Goal: Complete application form

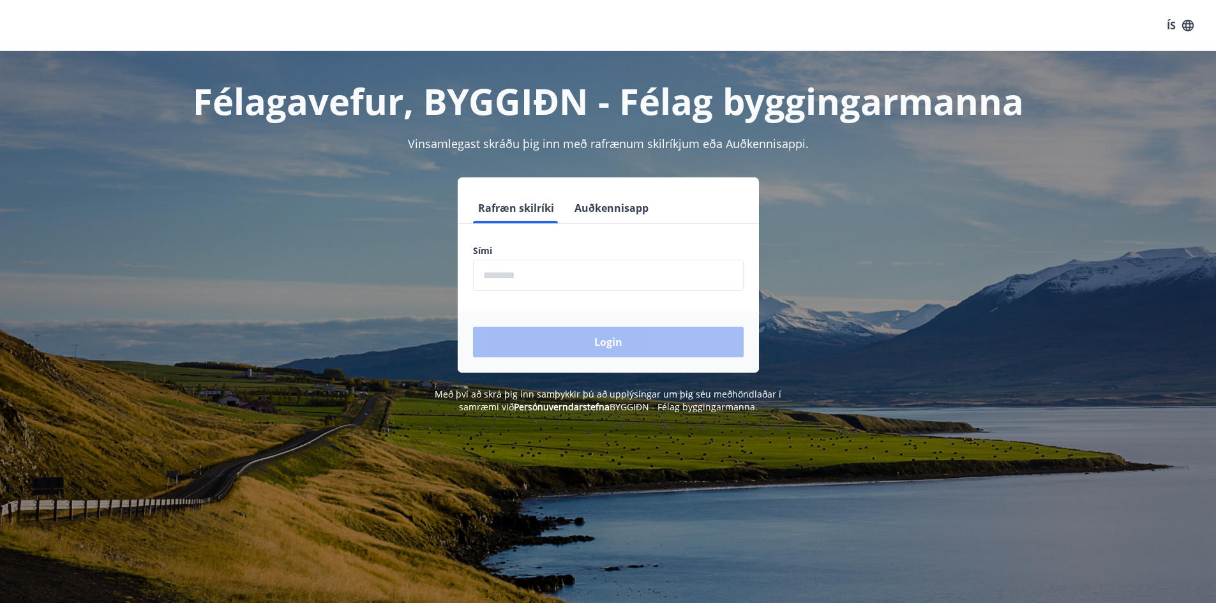
click at [607, 283] on input "phone" at bounding box center [608, 275] width 271 height 31
type input "********"
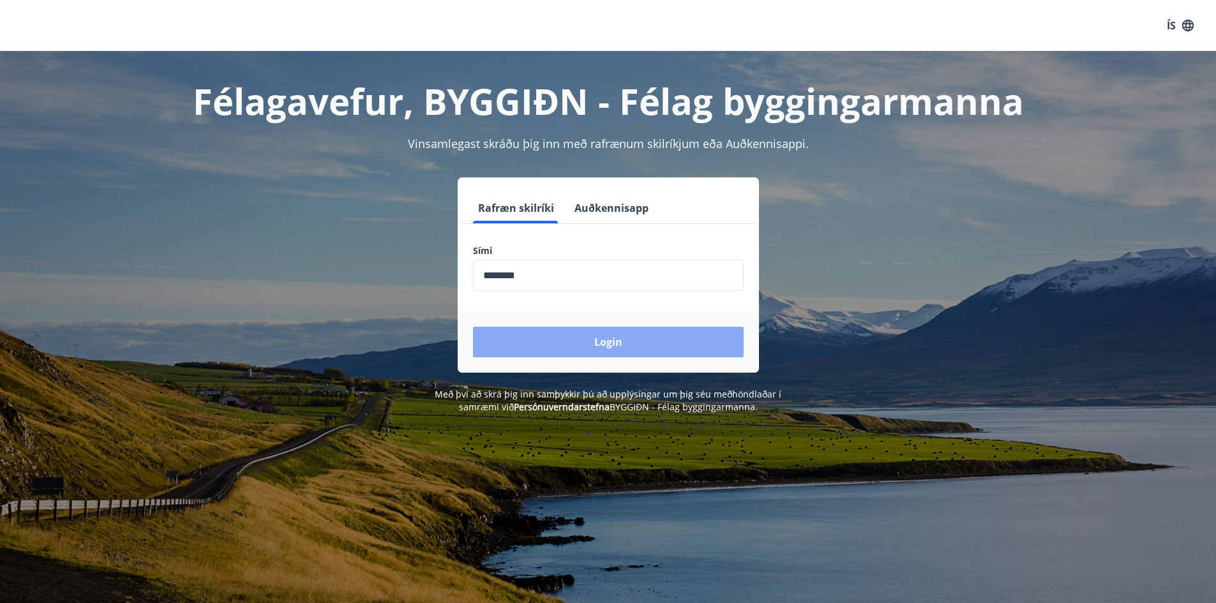
click at [591, 342] on button "Login" at bounding box center [608, 342] width 271 height 31
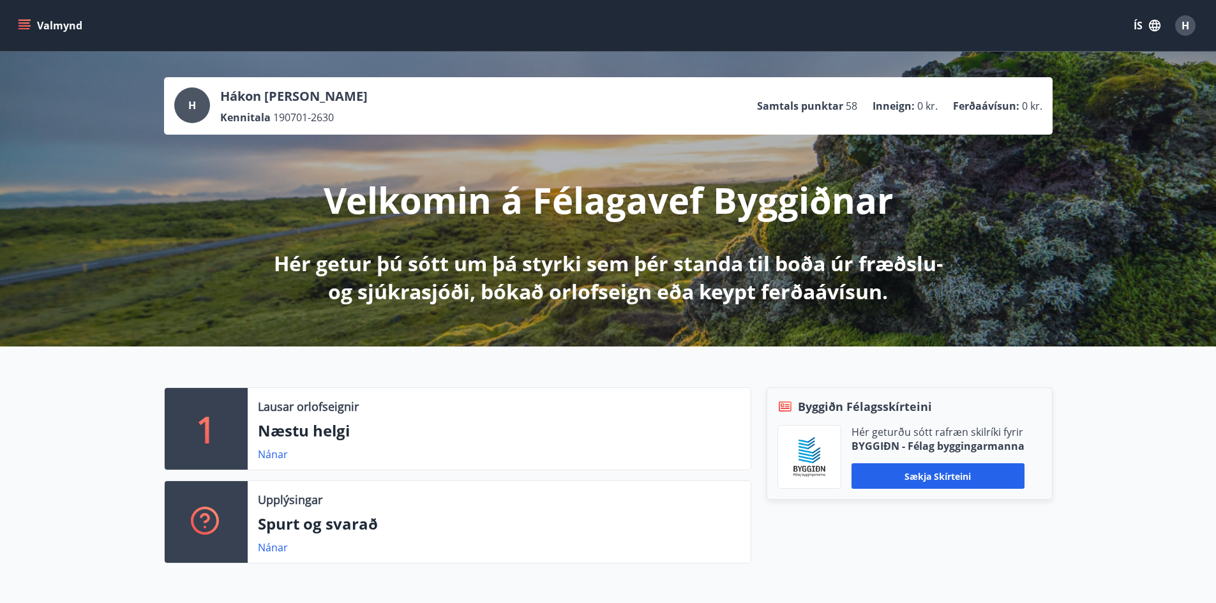
click at [49, 25] on button "Valmynd" at bounding box center [51, 25] width 72 height 23
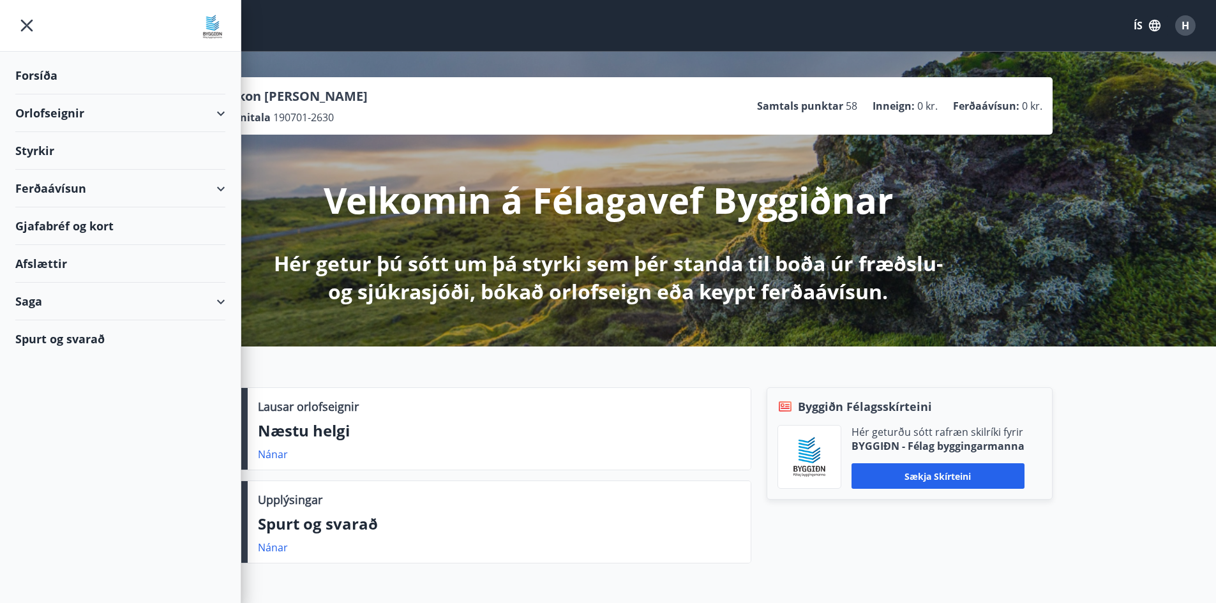
click at [30, 94] on div "Styrkir" at bounding box center [120, 76] width 210 height 38
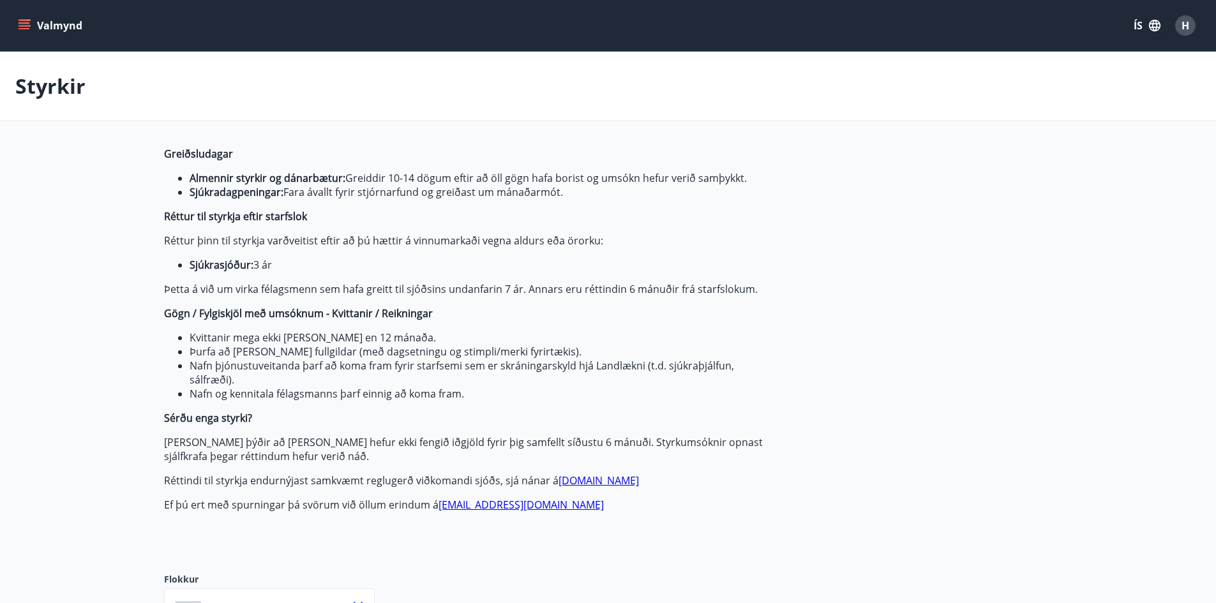
type input "***"
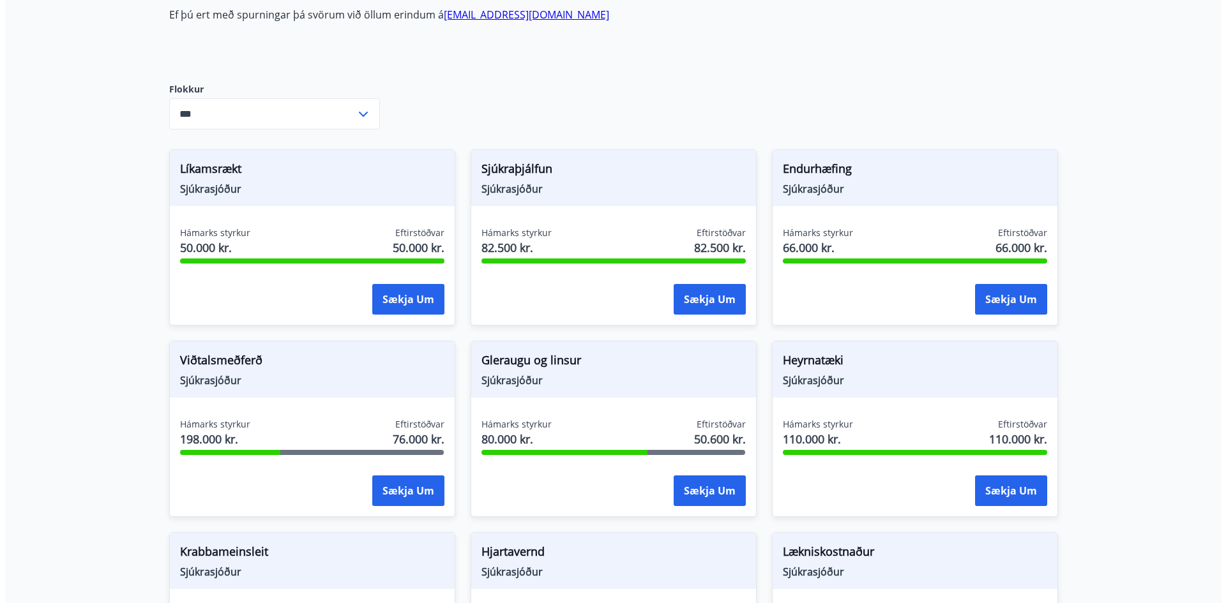
scroll to position [511, 0]
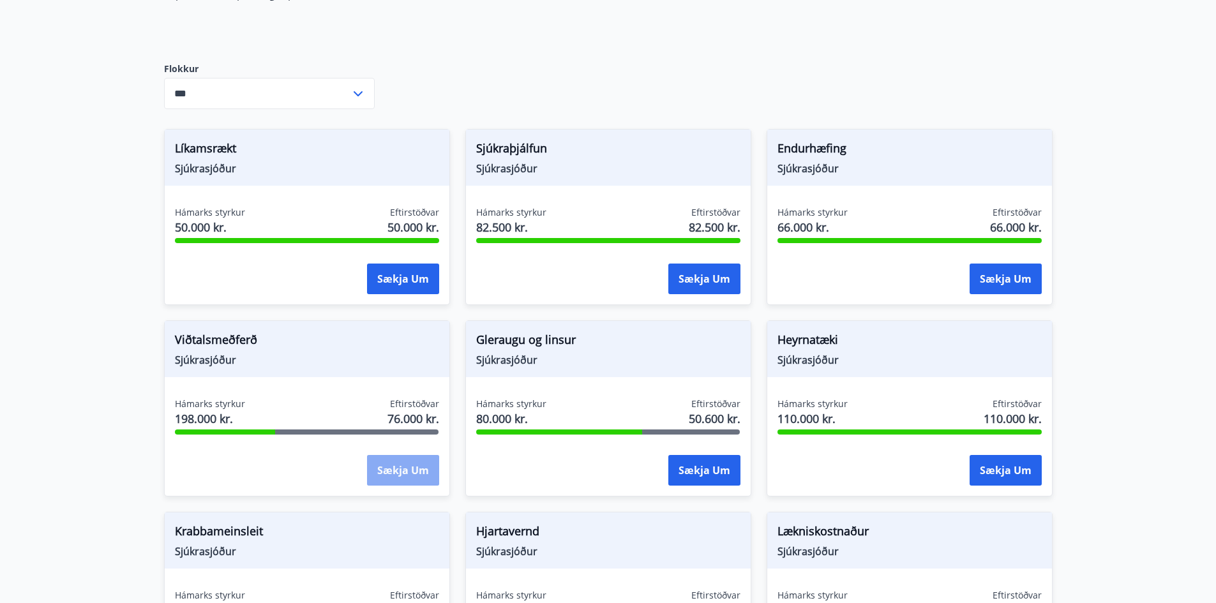
click at [397, 470] on button "Sækja um" at bounding box center [403, 470] width 72 height 31
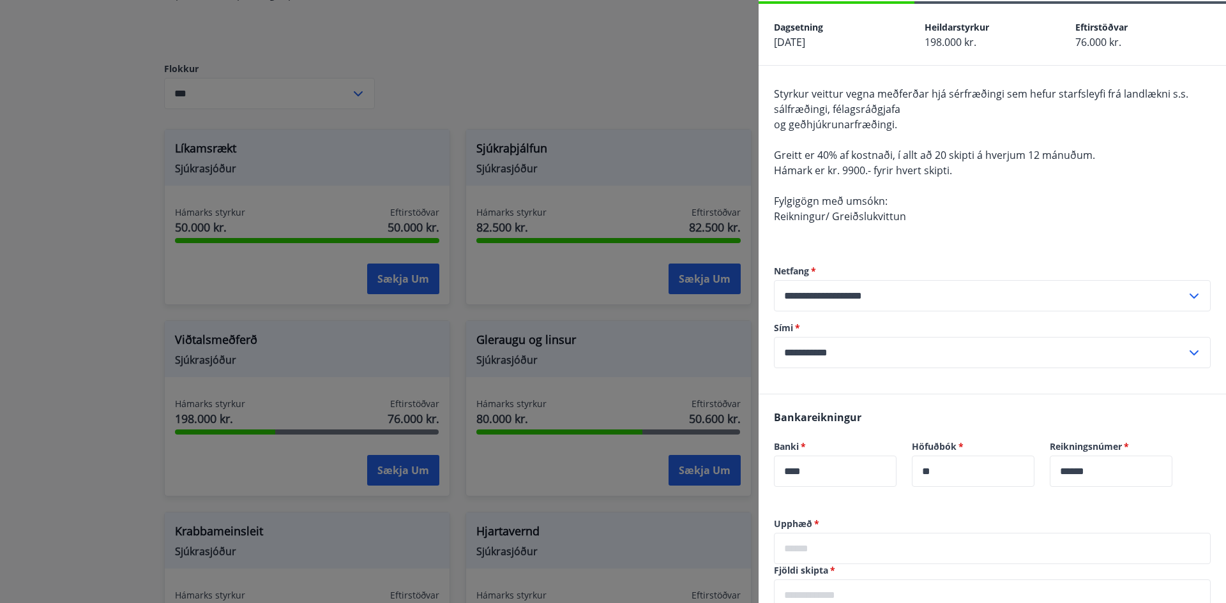
scroll to position [255, 0]
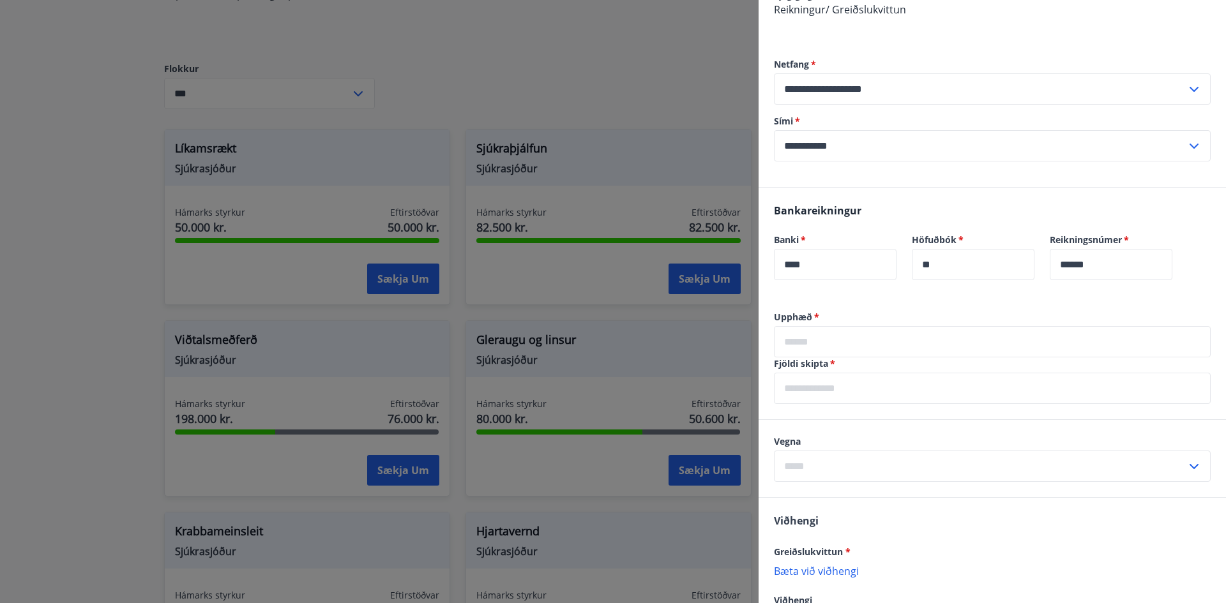
click at [844, 345] on input "text" at bounding box center [992, 341] width 437 height 31
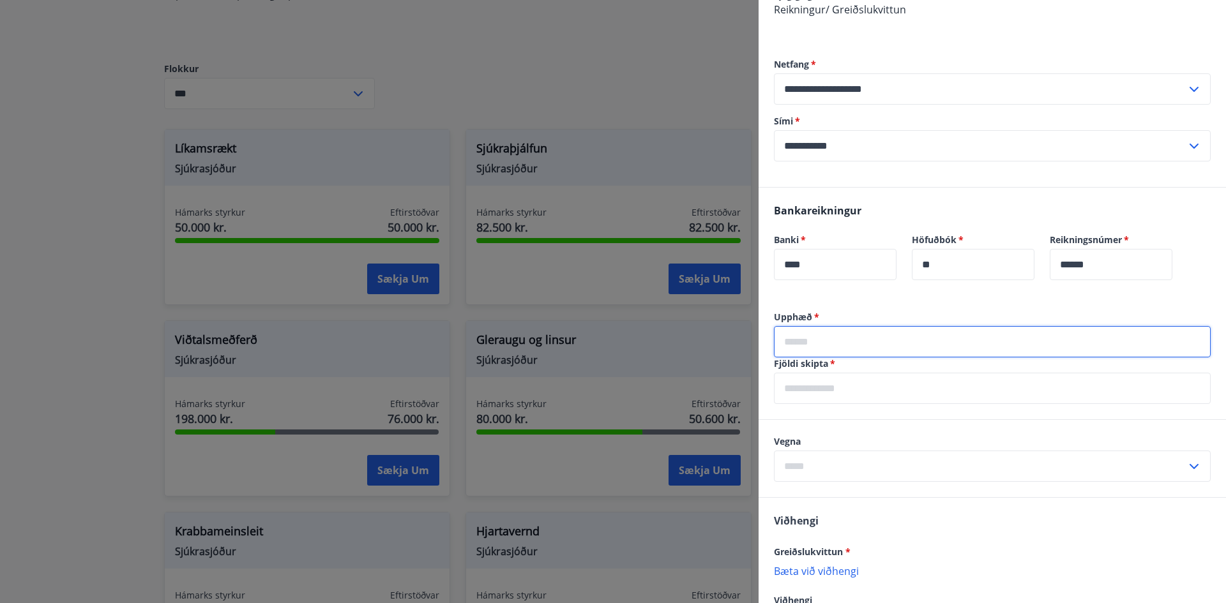
type input "*****"
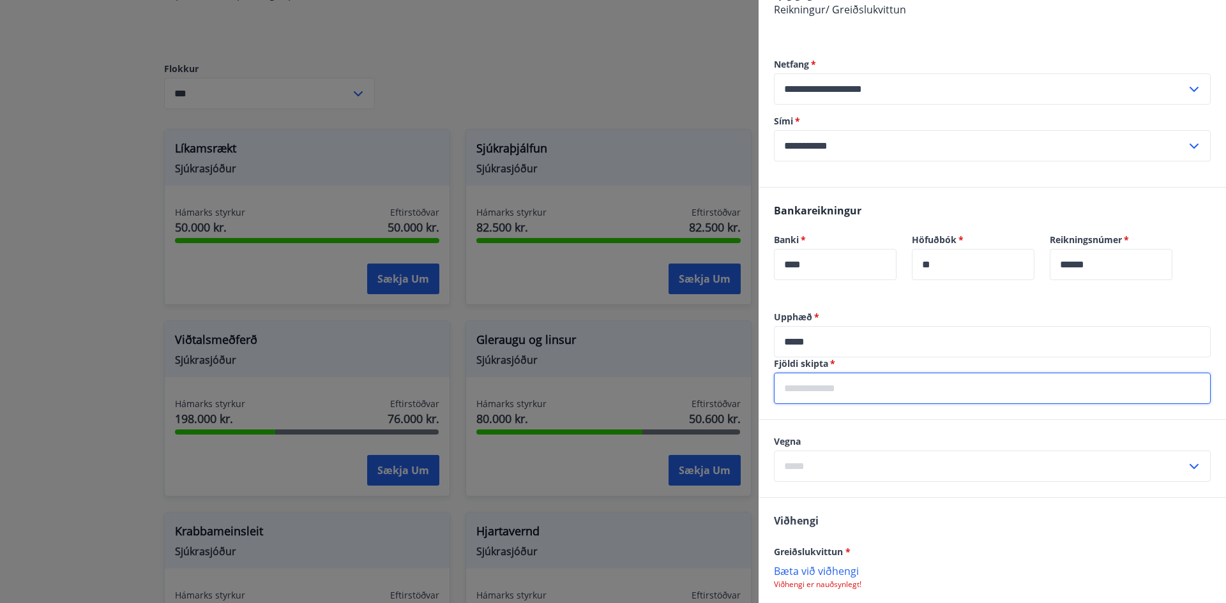
click at [832, 387] on input "text" at bounding box center [992, 388] width 437 height 31
type input "*"
click at [824, 460] on input "text" at bounding box center [980, 466] width 412 height 31
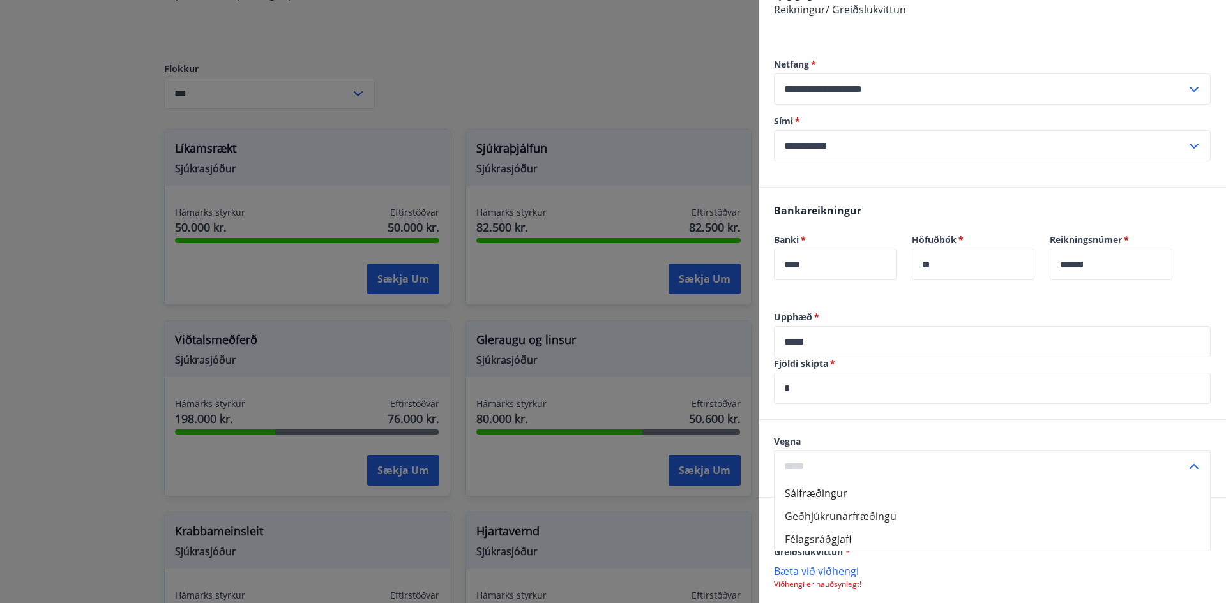
click at [836, 495] on li "Sálfræðingur" at bounding box center [991, 493] width 435 height 23
type input "**********"
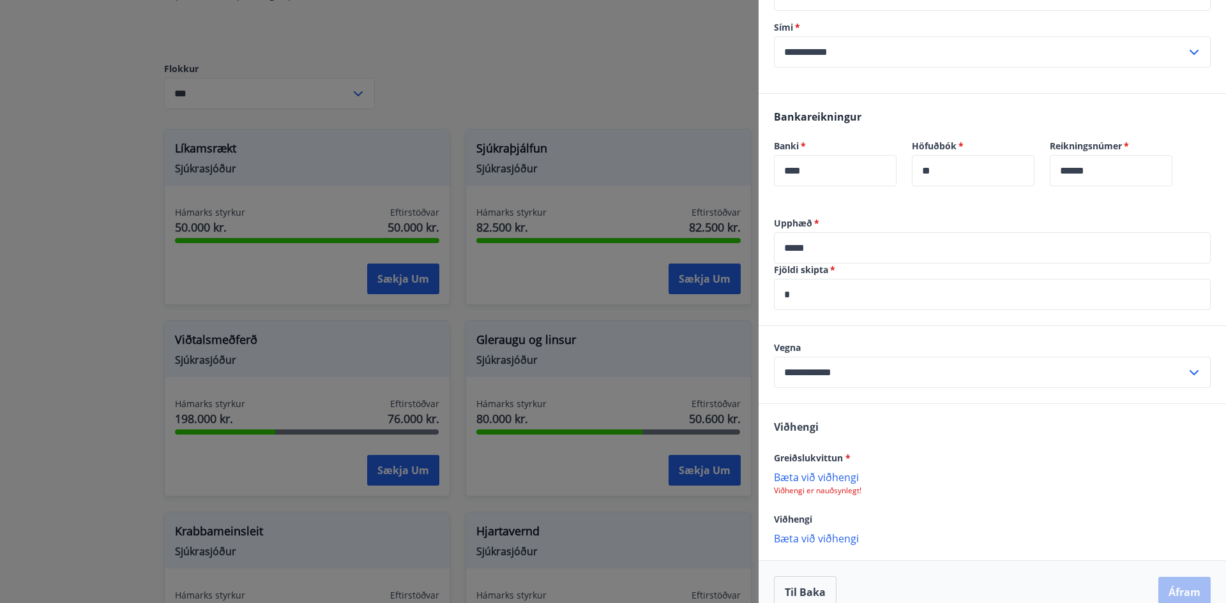
scroll to position [370, 0]
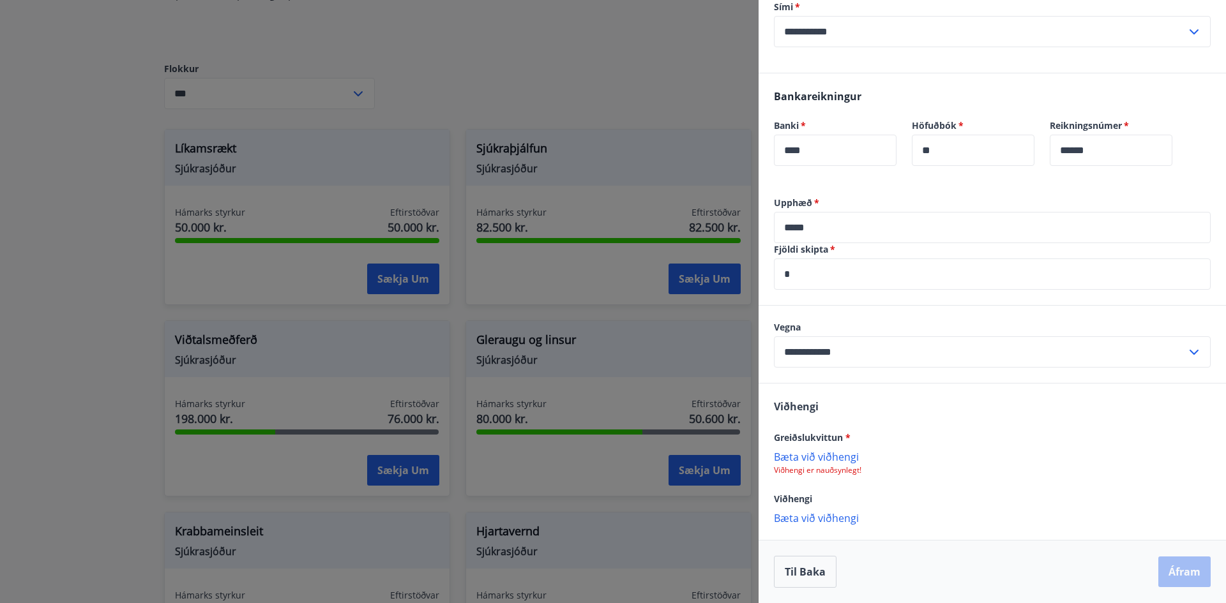
click at [839, 458] on p "Bæta við viðhengi" at bounding box center [992, 456] width 437 height 13
click at [847, 524] on p "Bæta við viðhengi" at bounding box center [992, 519] width 437 height 13
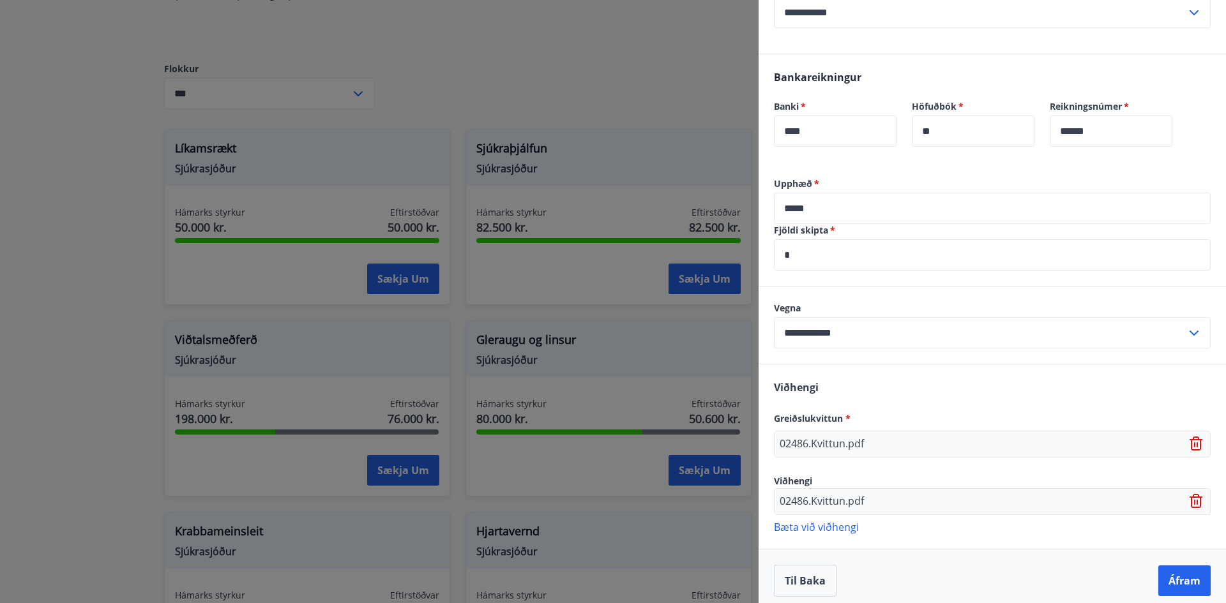
scroll to position [398, 0]
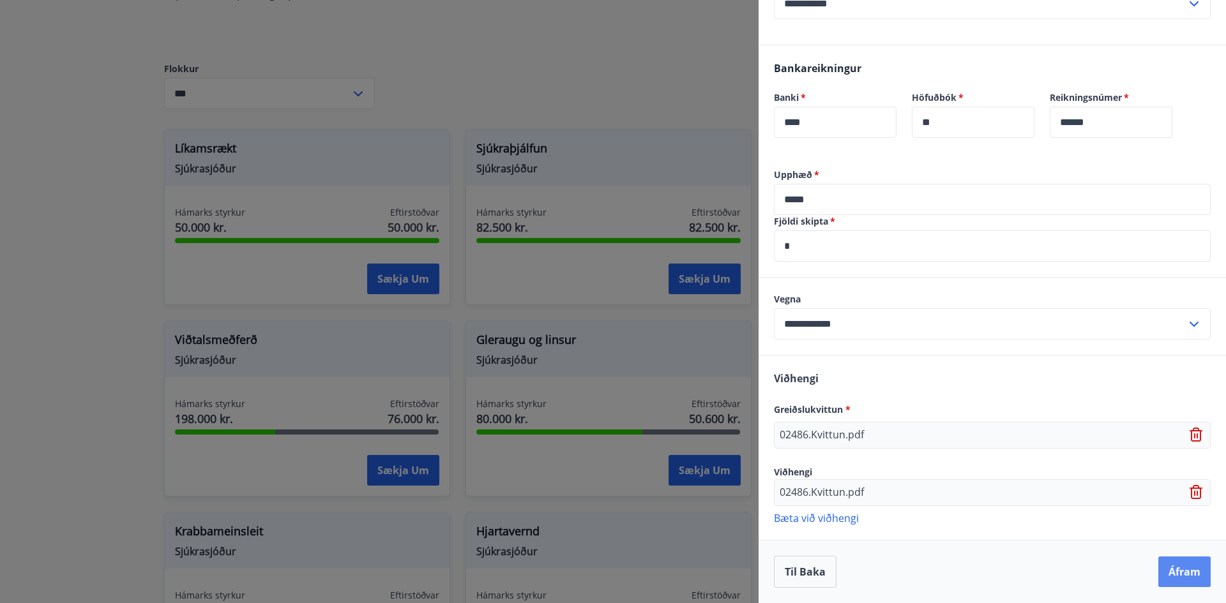
click at [1183, 571] on button "Áfram" at bounding box center [1184, 572] width 52 height 31
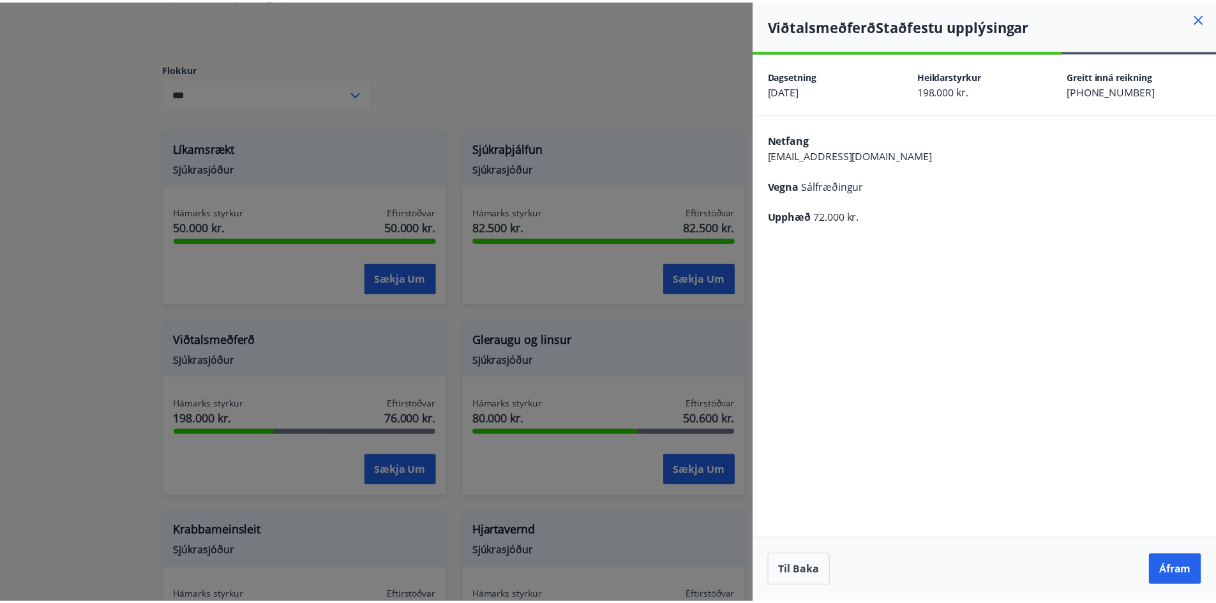
scroll to position [0, 0]
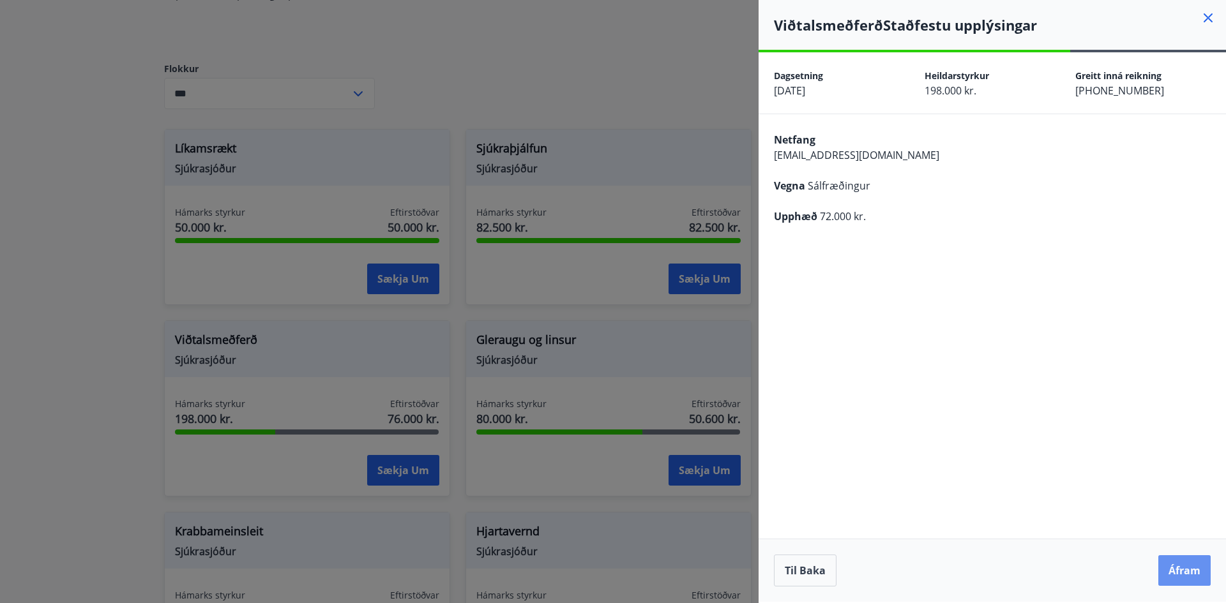
click at [1183, 571] on button "Áfram" at bounding box center [1184, 570] width 52 height 31
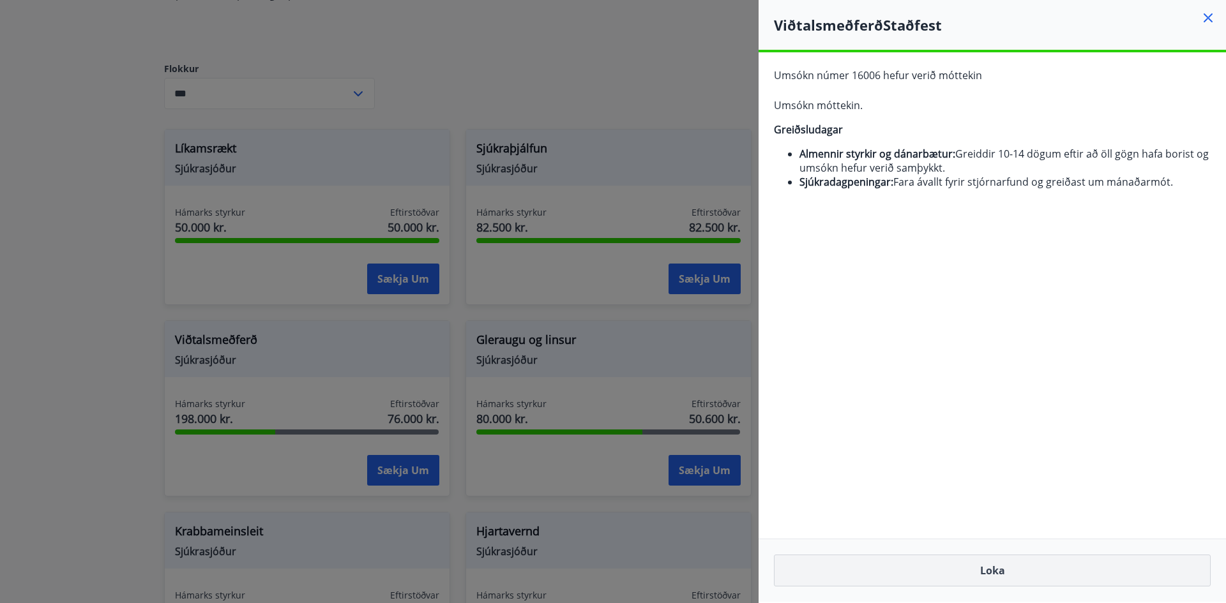
click at [1012, 576] on button "Loka" at bounding box center [992, 571] width 437 height 32
